Goal: Task Accomplishment & Management: Use online tool/utility

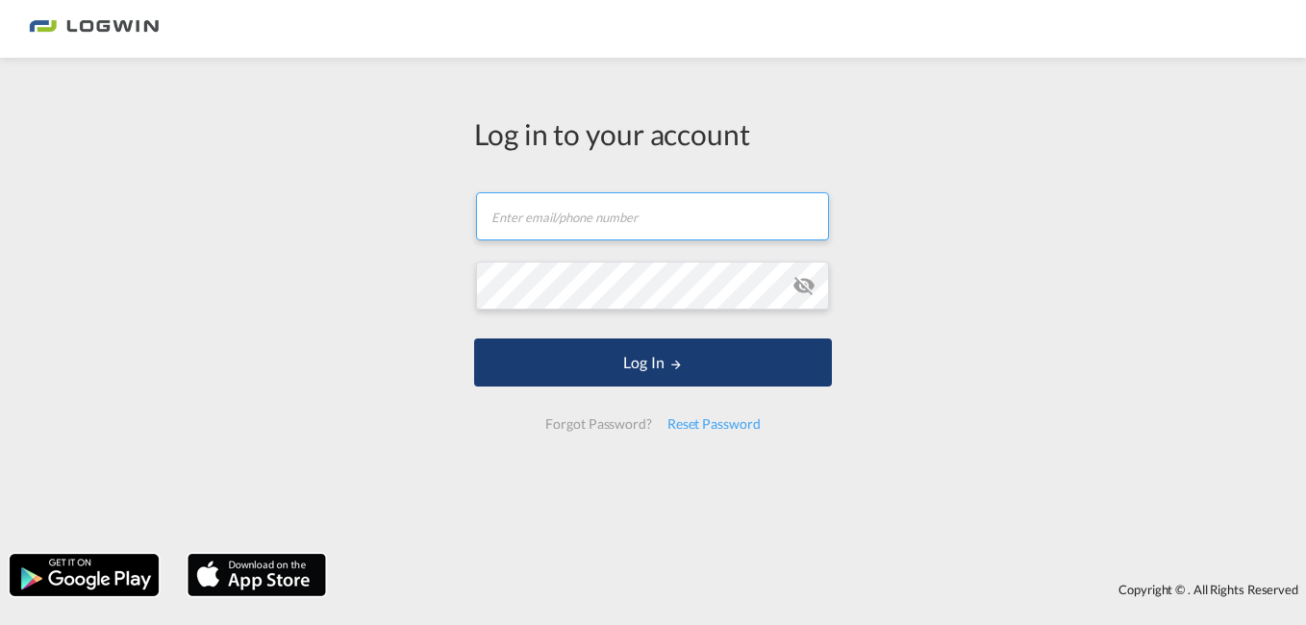
type input "[PERSON_NAME][DOMAIN_NAME][EMAIL_ADDRESS][PERSON_NAME][DOMAIN_NAME]"
click at [701, 371] on button "Log In" at bounding box center [653, 362] width 358 height 48
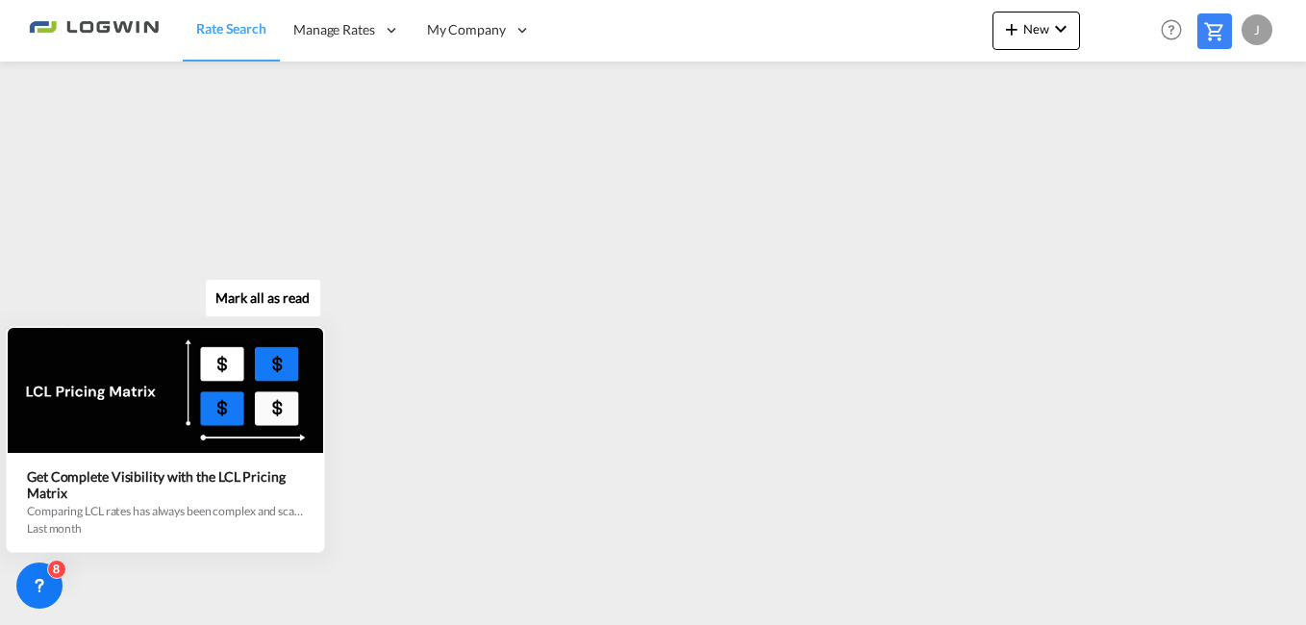
click at [333, 300] on div "Mark all as read Get Complete Visibility with the LCL Pricing Matrix Comparing …" at bounding box center [170, 419] width 348 height 266
click at [325, 300] on div "Mark all as read Get Complete Visibility with the LCL Pricing Matrix Comparing …" at bounding box center [170, 419] width 348 height 266
click at [325, 299] on div "Mark all as read Get Complete Visibility with the LCL Pricing Matrix Comparing …" at bounding box center [170, 419] width 348 height 266
